Goal: Information Seeking & Learning: Find specific fact

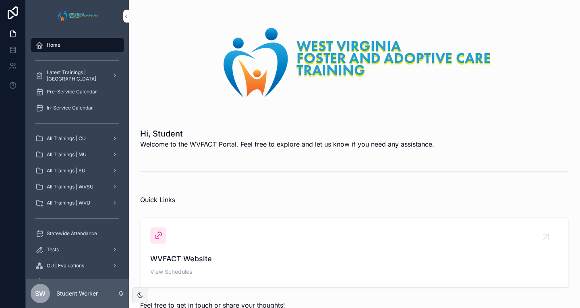
click at [77, 233] on span "Statewide Attendance" at bounding box center [72, 234] width 50 height 6
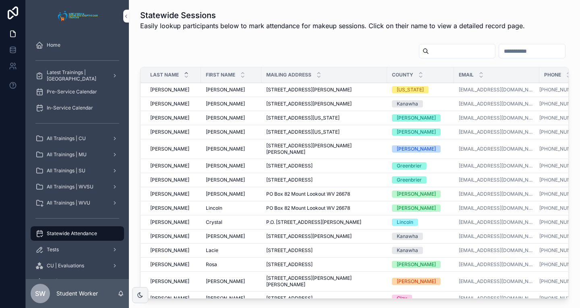
click at [90, 48] on div "Home" at bounding box center [77, 45] width 84 height 13
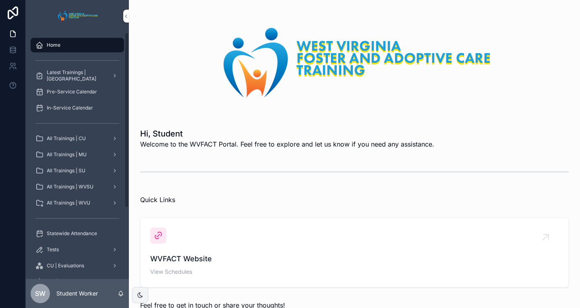
click at [88, 46] on div "Home" at bounding box center [77, 45] width 84 height 13
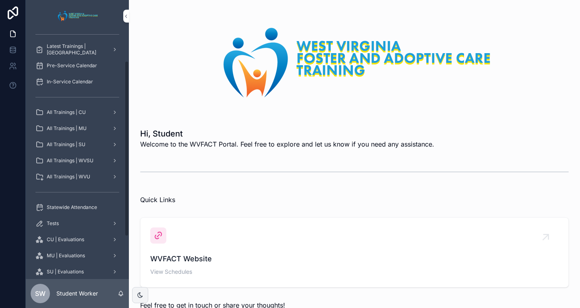
scroll to position [40, 0]
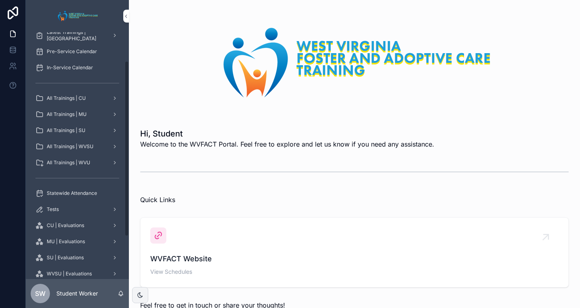
click at [80, 192] on span "Statewide Attendance" at bounding box center [72, 193] width 50 height 6
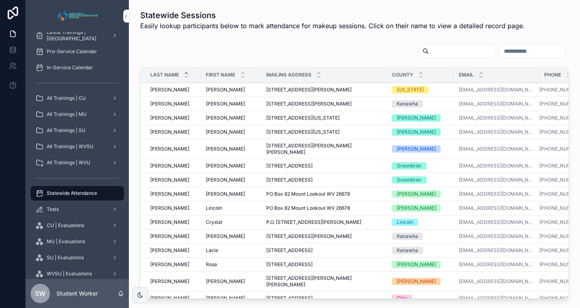
click at [429, 48] on input "scrollable content" at bounding box center [462, 51] width 66 height 11
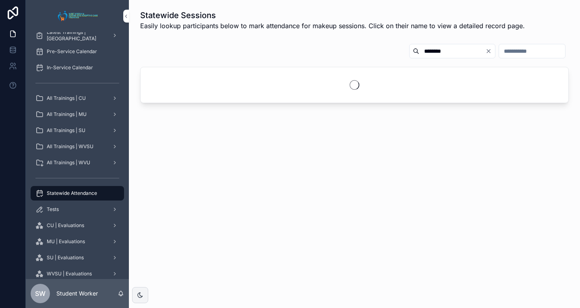
type input "*******"
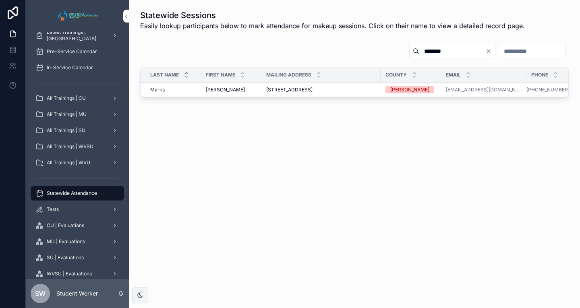
click at [202, 87] on td "[PERSON_NAME] [PERSON_NAME]" at bounding box center [231, 90] width 60 height 14
click at [311, 81] on div "Mailing Address" at bounding box center [321, 74] width 119 height 15
click at [308, 91] on span "[STREET_ADDRESS]" at bounding box center [289, 90] width 46 height 6
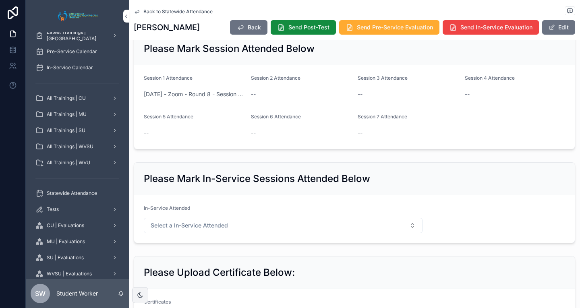
scroll to position [272, 0]
